Goal: Entertainment & Leisure: Consume media (video, audio)

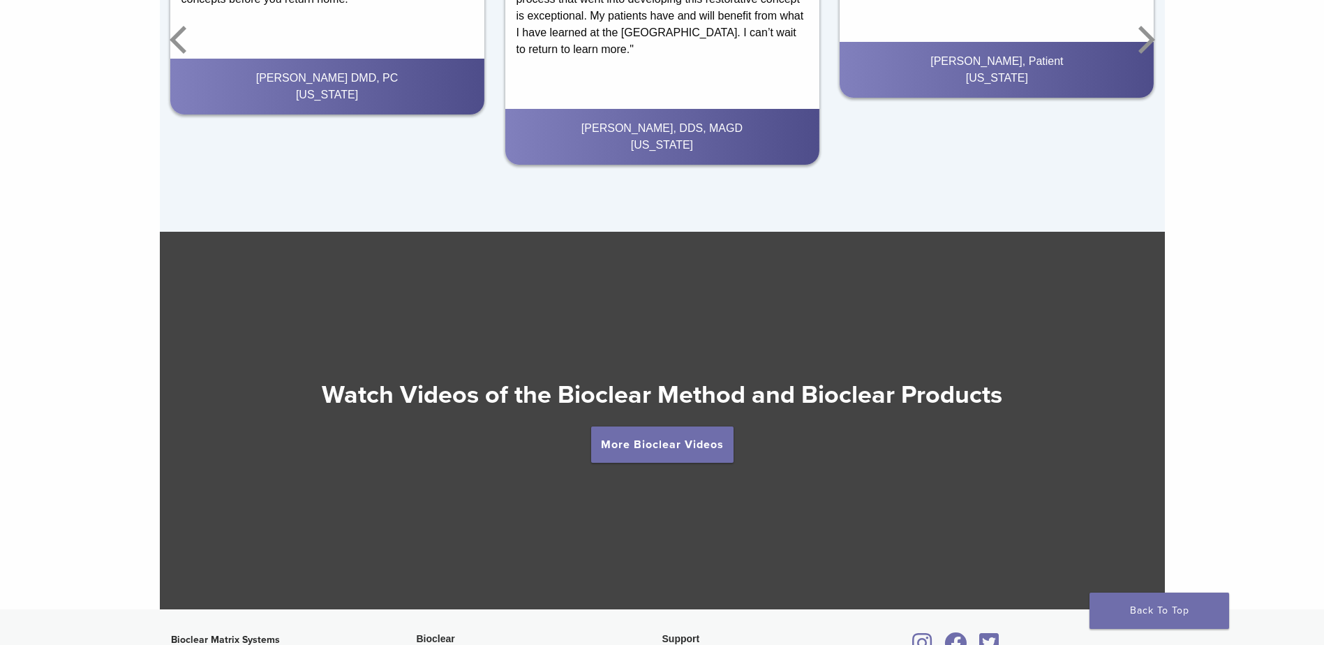
scroll to position [2349, 0]
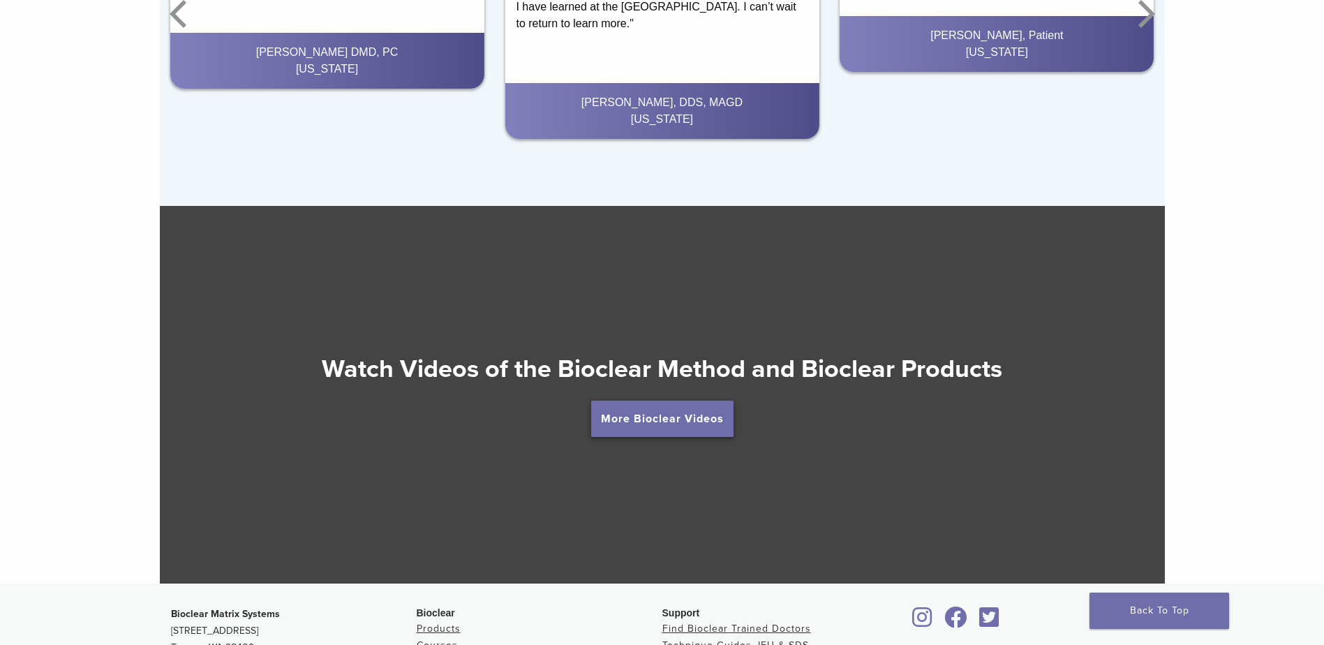
click at [666, 419] on link "More Bioclear Videos" at bounding box center [662, 419] width 142 height 36
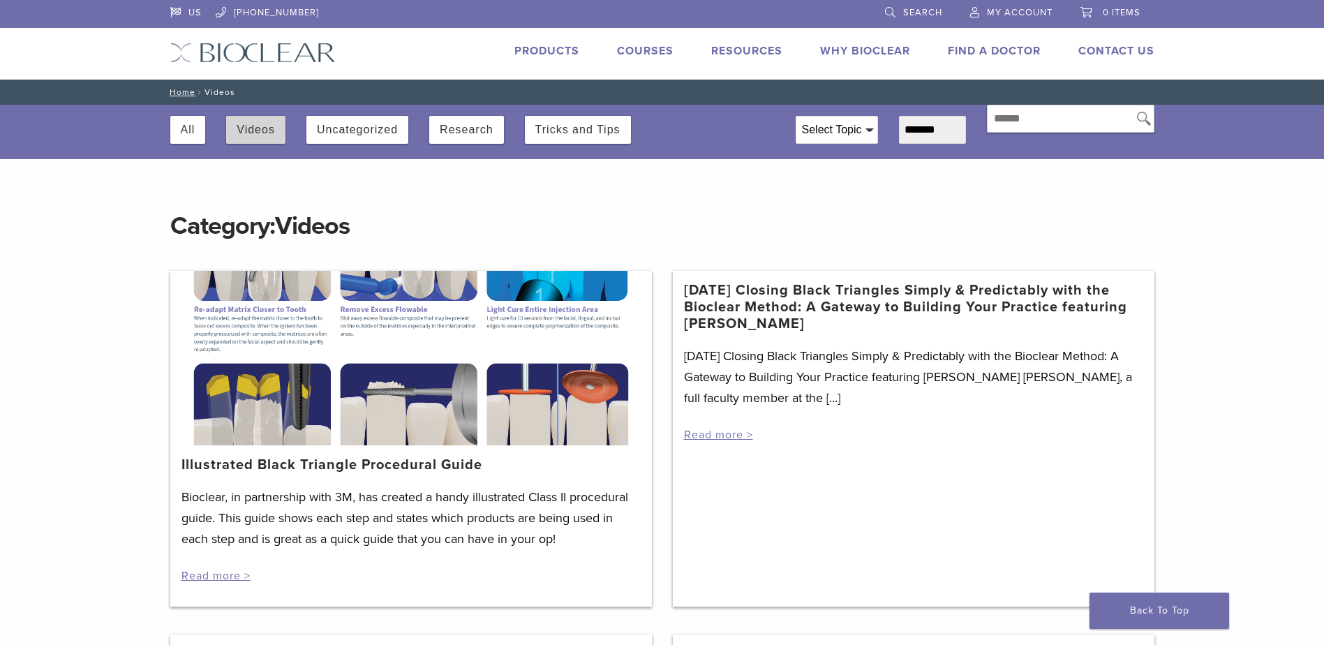
click at [249, 122] on button "Videos" at bounding box center [256, 130] width 38 height 28
click at [237, 126] on button "Videos" at bounding box center [256, 130] width 38 height 28
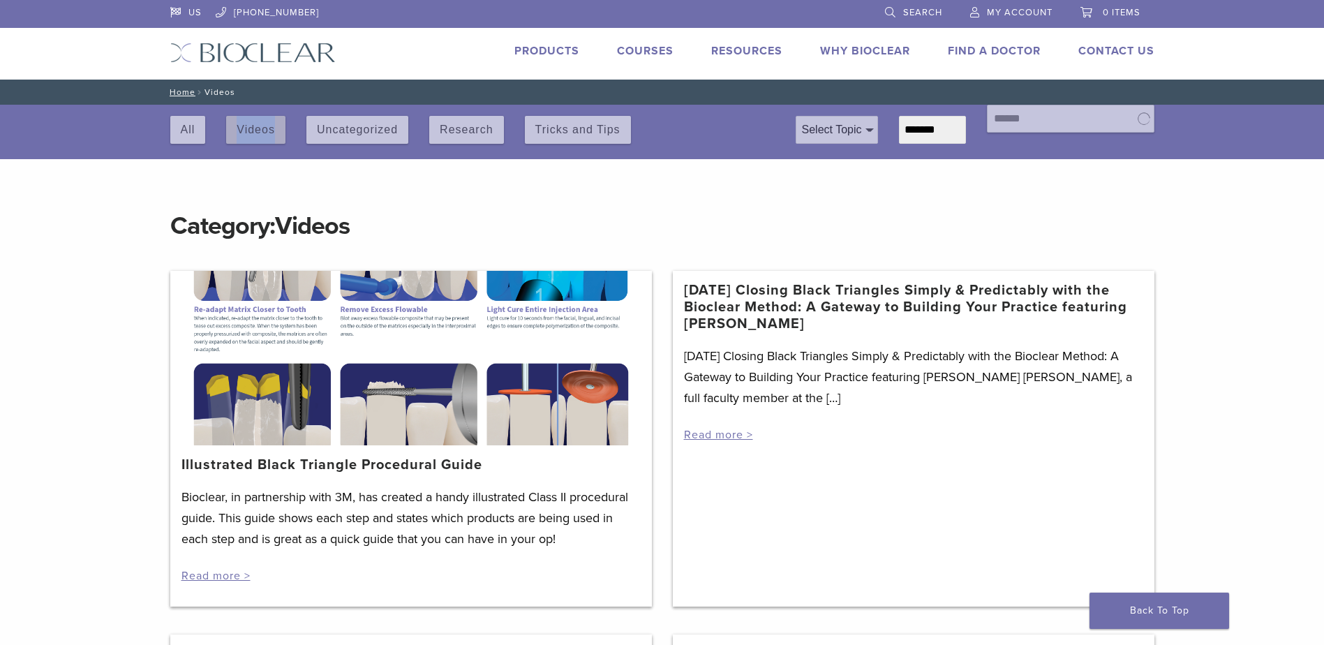
click at [237, 126] on div "All Videos Uncategorized Research Tricks and Tips" at bounding box center [472, 126] width 604 height 43
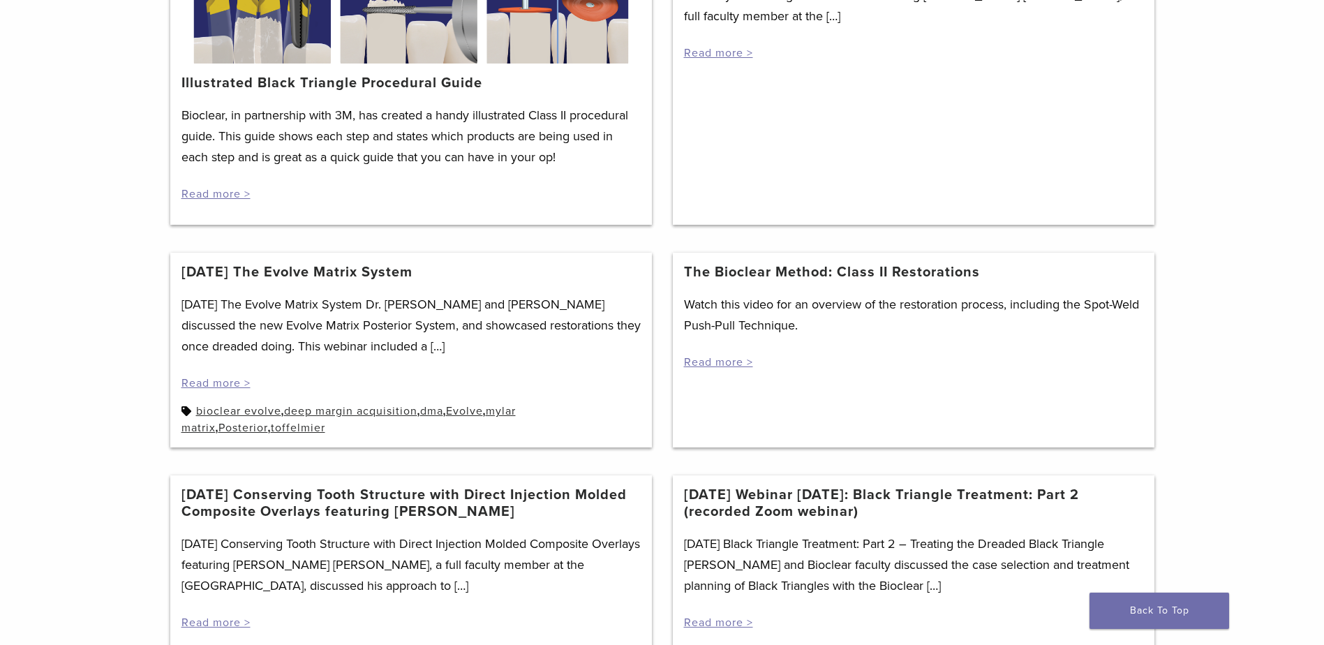
scroll to position [449, 0]
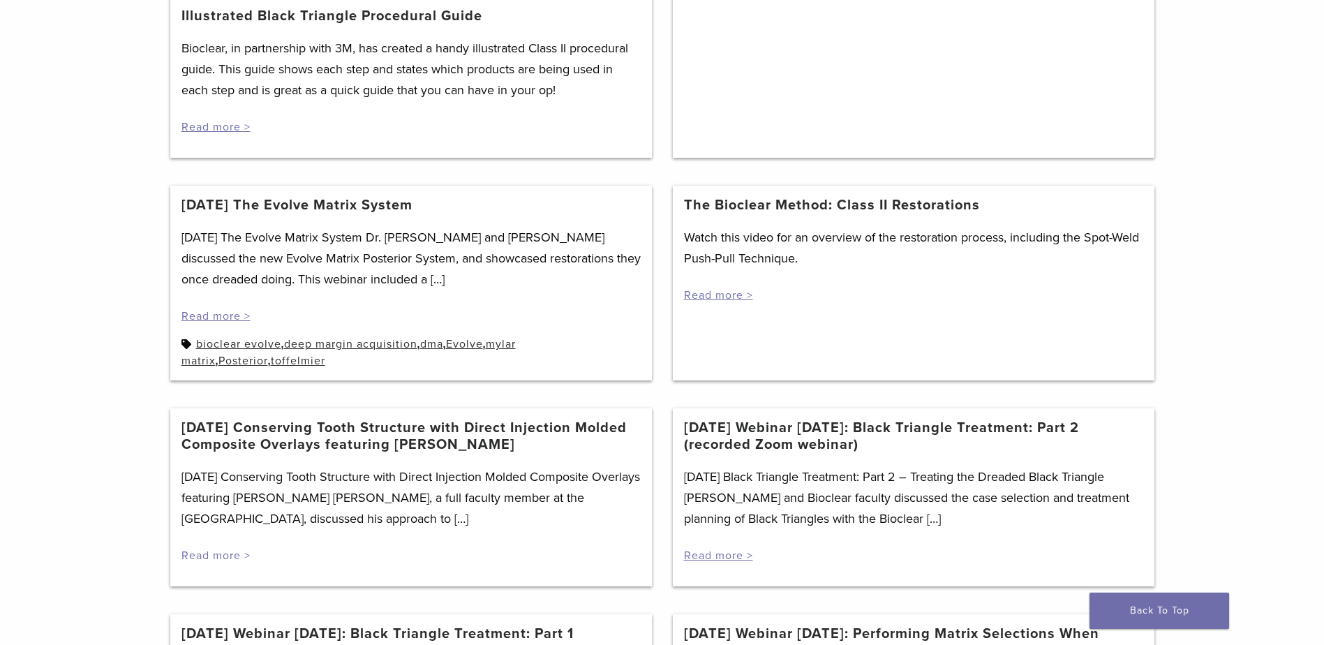
click at [207, 556] on link "Read more >" at bounding box center [215, 556] width 69 height 14
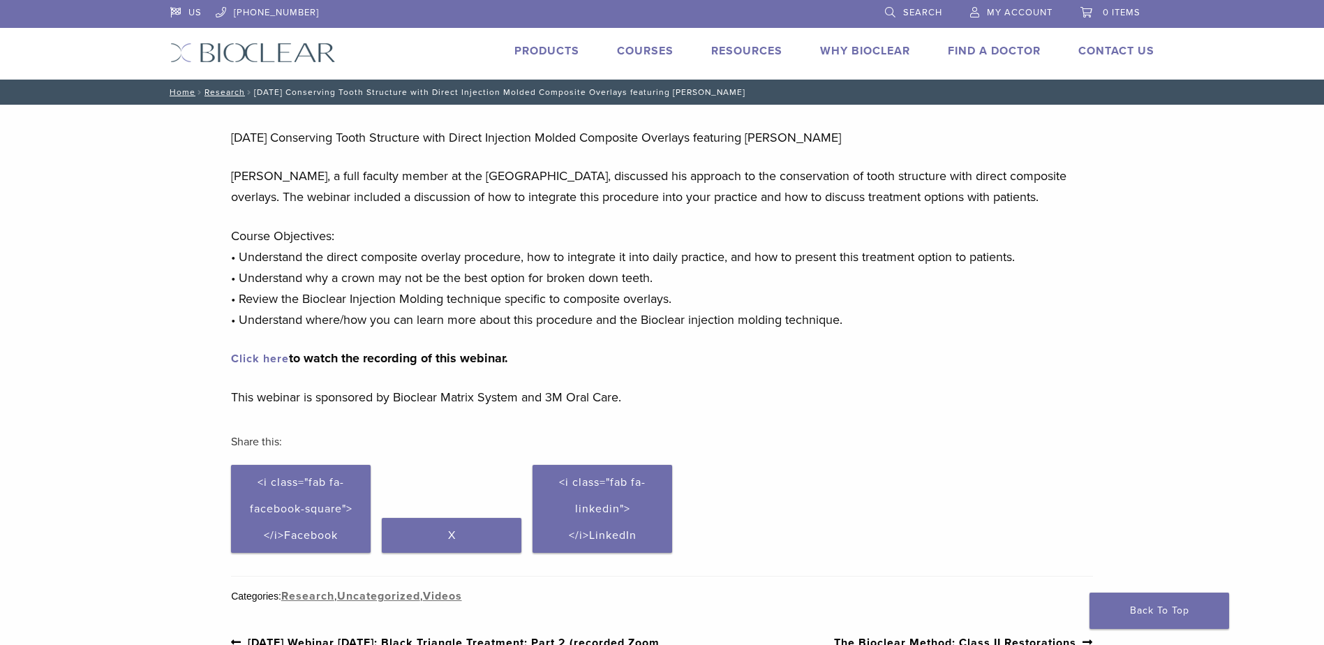
click at [265, 366] on link "Click here" at bounding box center [260, 359] width 58 height 14
